Goal: Find contact information: Find contact information

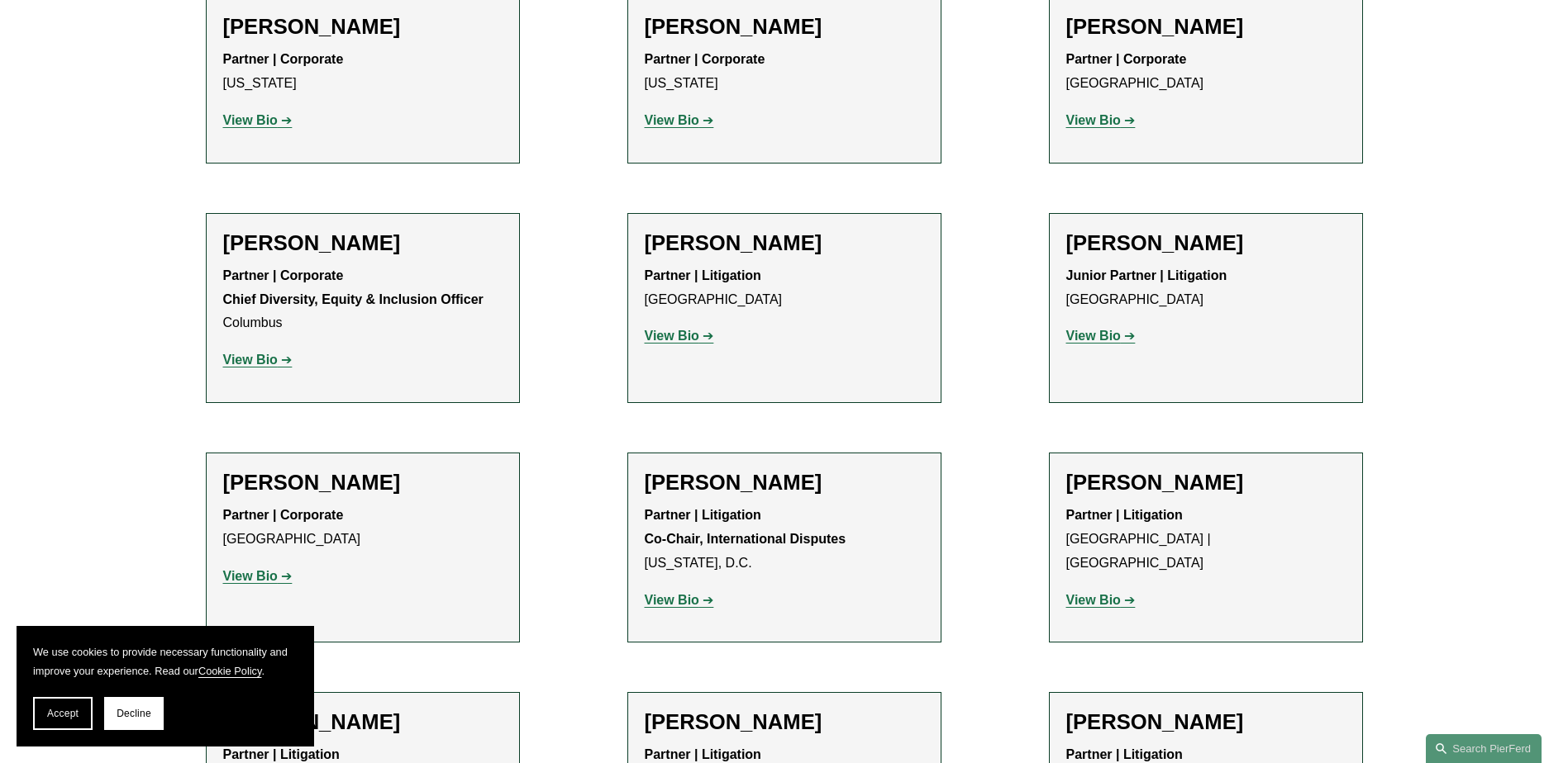
scroll to position [3304, 0]
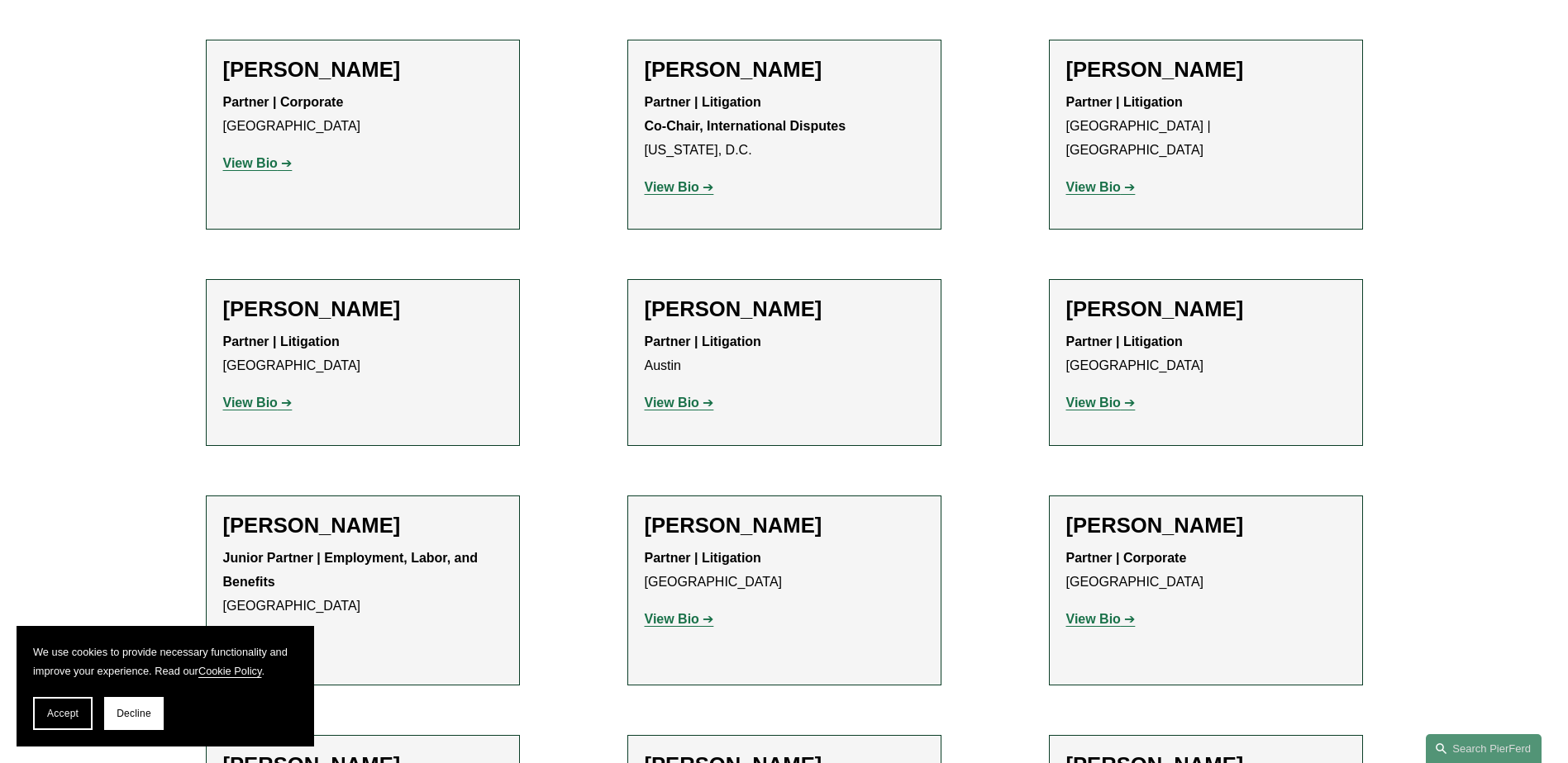
click at [1088, 612] on strong "View Bio" at bounding box center [1093, 618] width 55 height 14
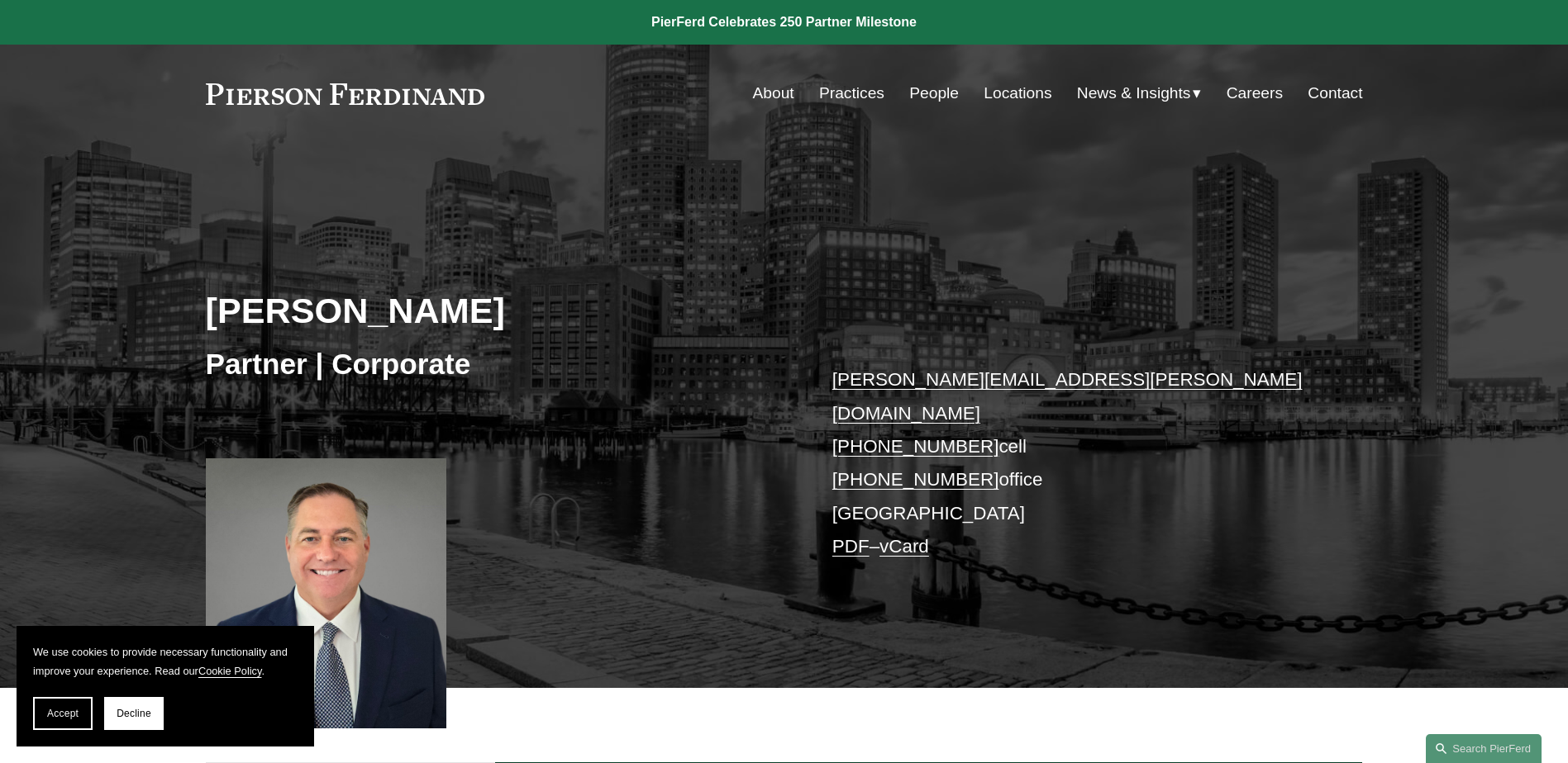
click at [1332, 90] on link "Contact" at bounding box center [1334, 93] width 55 height 32
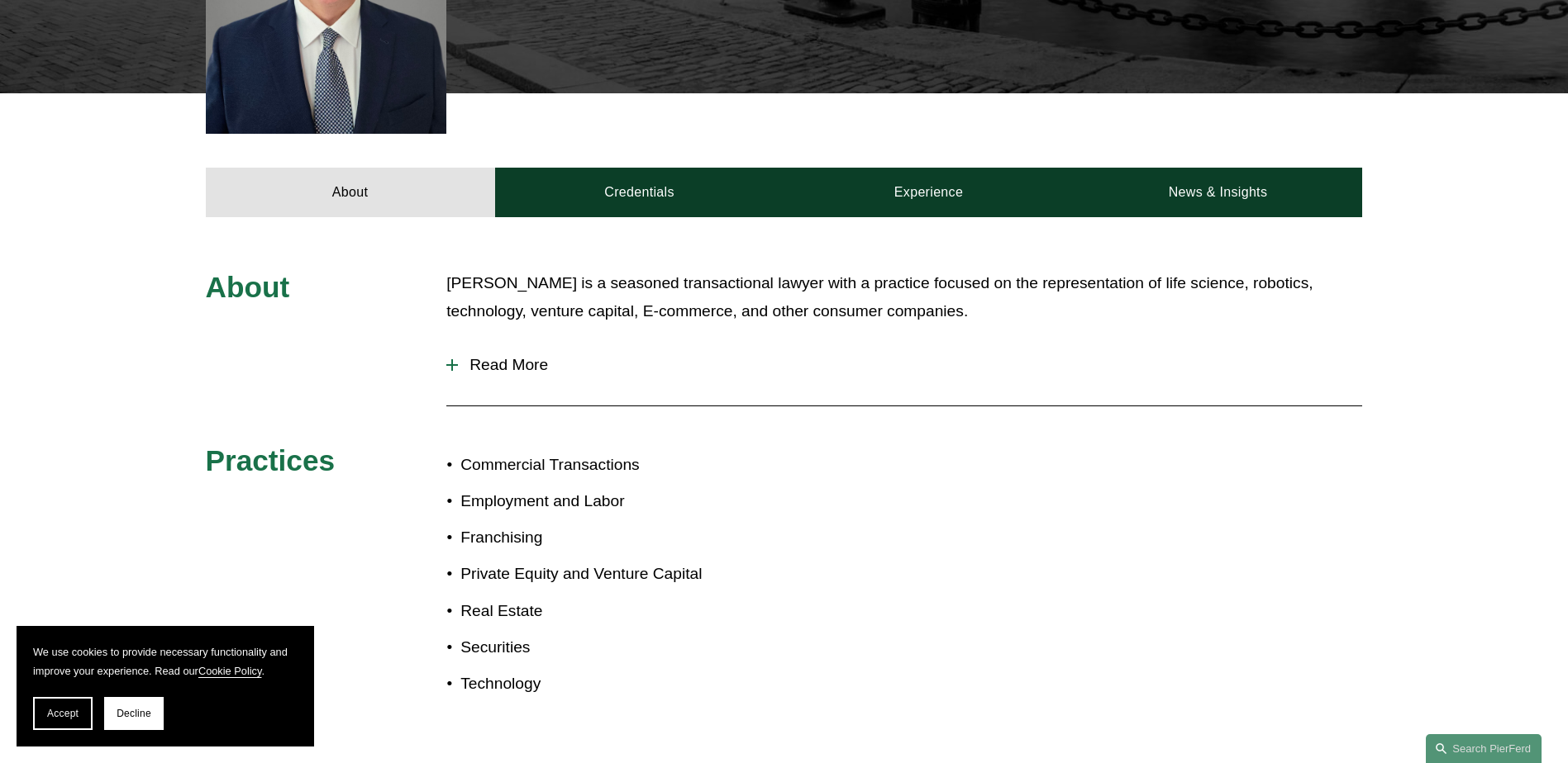
scroll to position [330, 0]
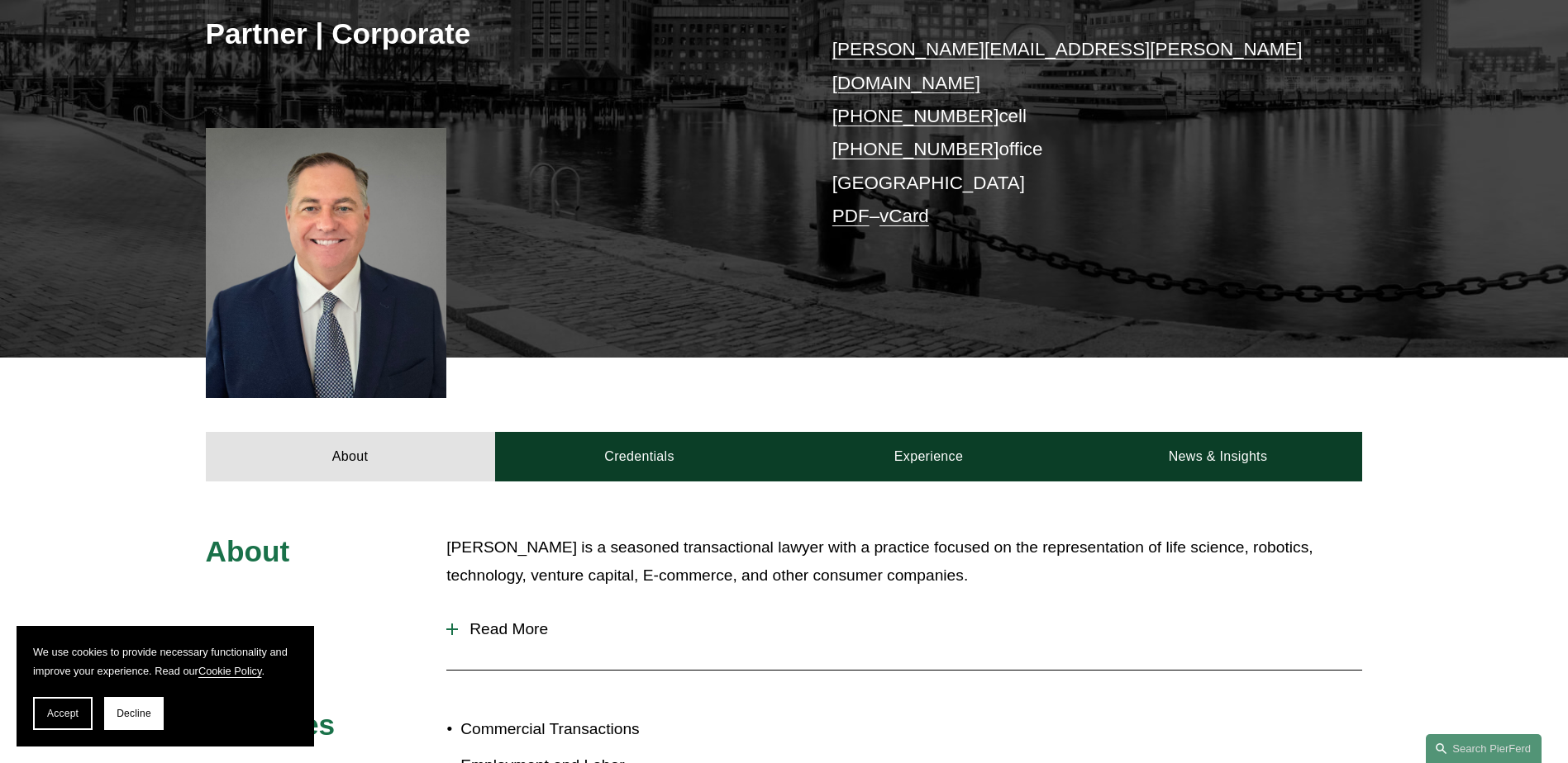
click at [843, 206] on link "PDF" at bounding box center [850, 216] width 38 height 20
